Goal: Information Seeking & Learning: Learn about a topic

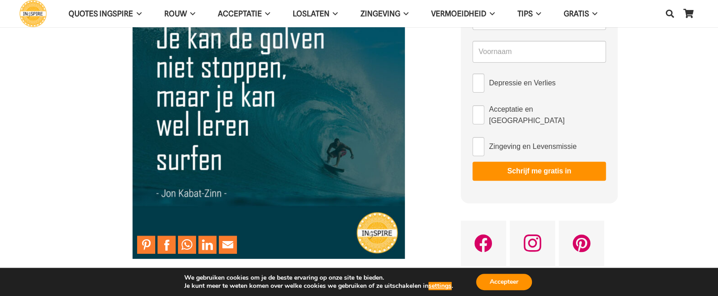
scroll to position [90, 0]
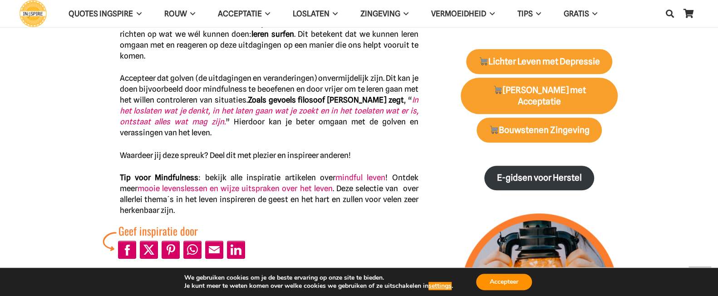
scroll to position [499, 0]
